Goal: Transaction & Acquisition: Subscribe to service/newsletter

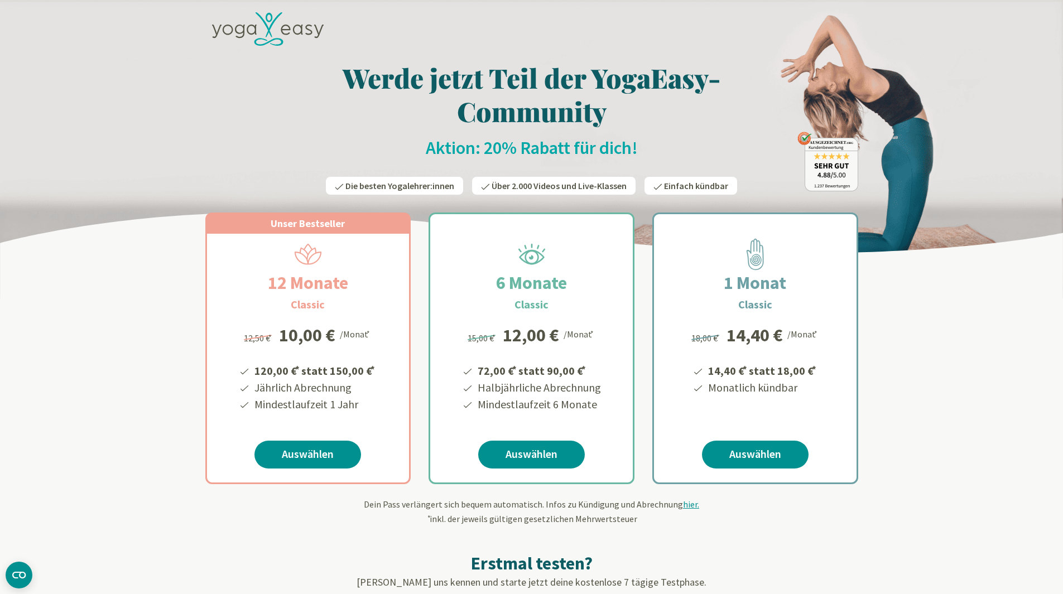
scroll to position [56, 0]
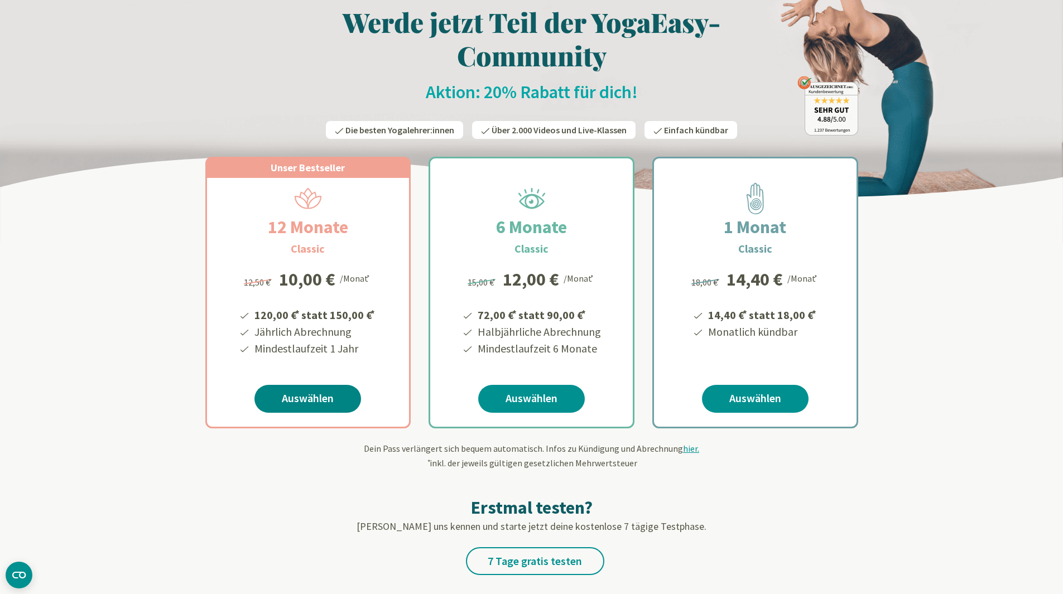
click at [325, 398] on link "Auswählen" at bounding box center [307, 399] width 107 height 28
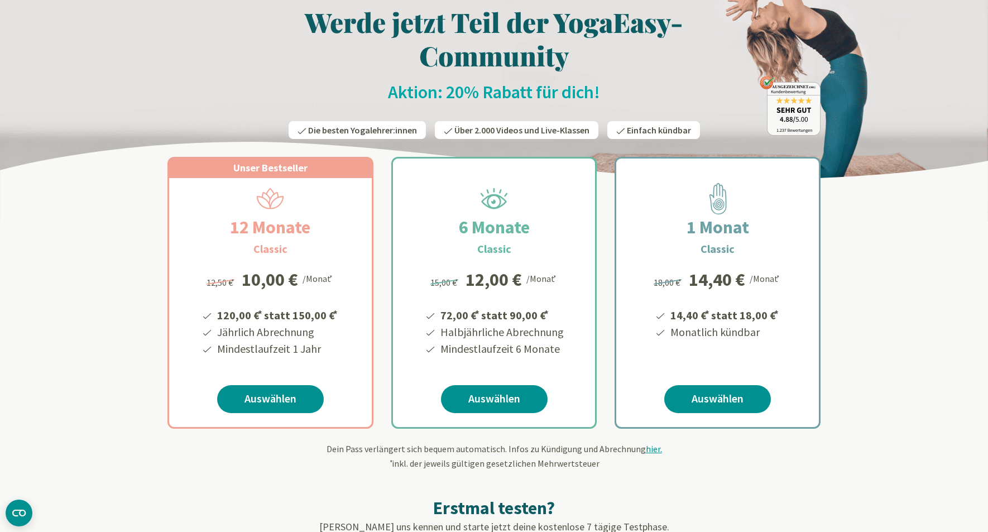
drag, startPoint x: 288, startPoint y: 249, endPoint x: 245, endPoint y: 225, distance: 49.2
click at [234, 227] on div "12 Monate Classic 120,00 € * statt 150,00 € * Jährlich Abrechnung Mindestlaufze…" at bounding box center [270, 312] width 203 height 268
copy div "12 Monate Classic"
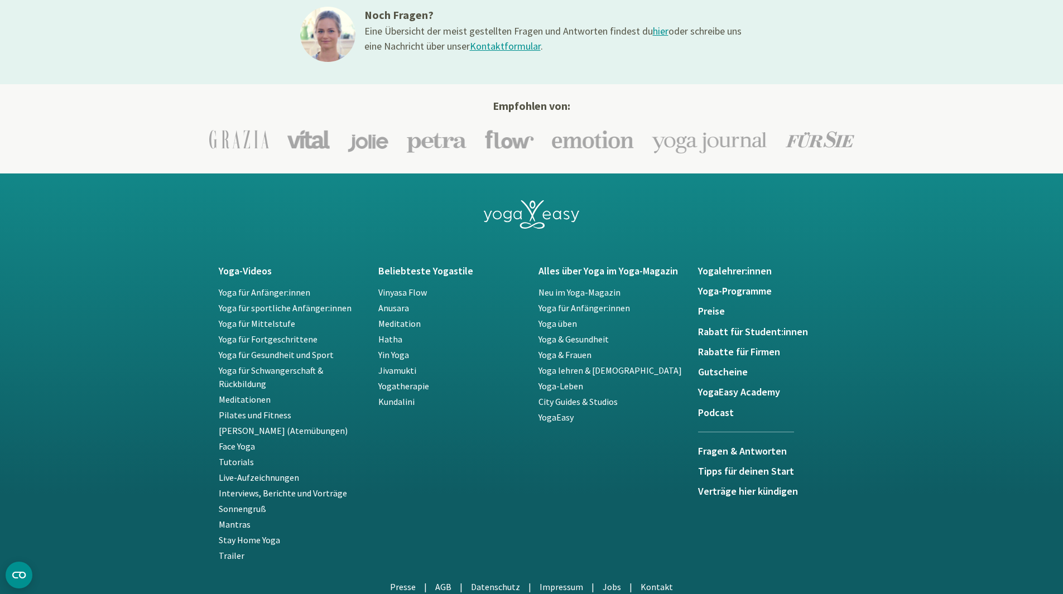
scroll to position [1969, 0]
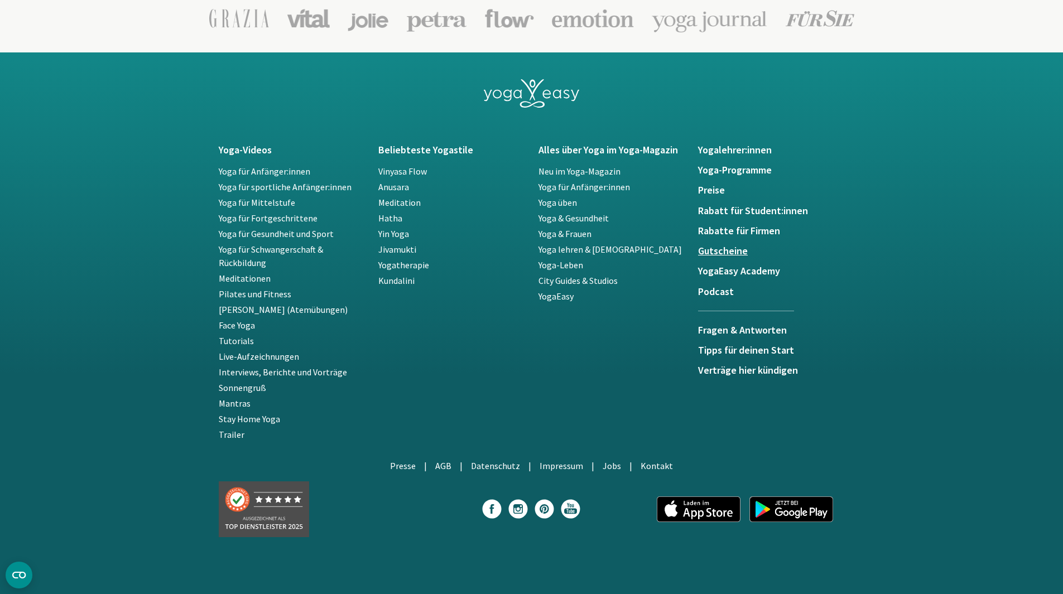
click at [724, 250] on h5 "Gutscheine" at bounding box center [771, 251] width 147 height 11
